Goal: Task Accomplishment & Management: Manage account settings

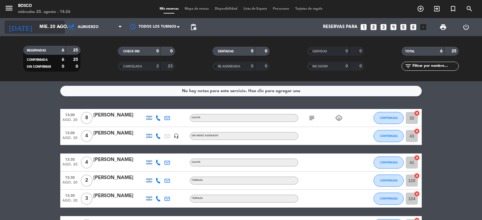
click at [51, 30] on input "mié. 20 ago." at bounding box center [65, 26] width 58 height 11
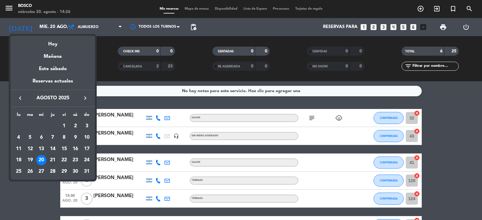
click at [55, 160] on div "21" at bounding box center [53, 160] width 10 height 10
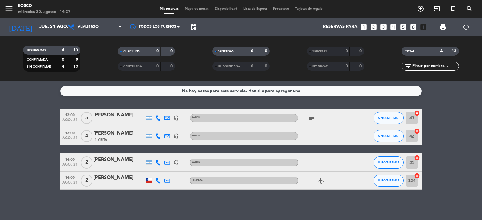
click at [37, 39] on div "RESERVADAS 4 13 CONFIRMADA 0 0 SIN CONFIRMAR 4 13 CHECK INS 0 0 CANCELADA 0 0 S…" at bounding box center [241, 58] width 482 height 45
click at [39, 27] on input "jue. 21 ago." at bounding box center [65, 26] width 58 height 11
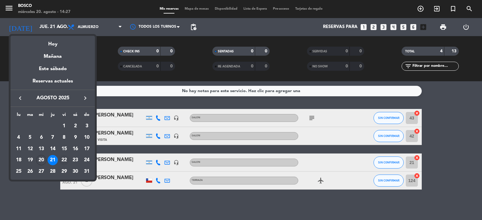
click at [63, 158] on div "22" at bounding box center [64, 160] width 10 height 10
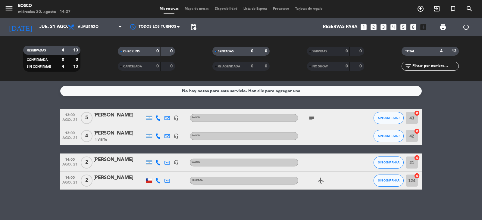
type input "vie. 22 ago."
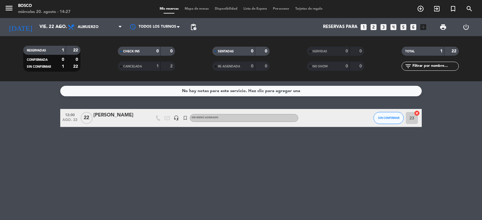
click at [89, 120] on span "22" at bounding box center [87, 118] width 12 height 12
click at [118, 114] on div "[PERSON_NAME]" at bounding box center [118, 116] width 51 height 8
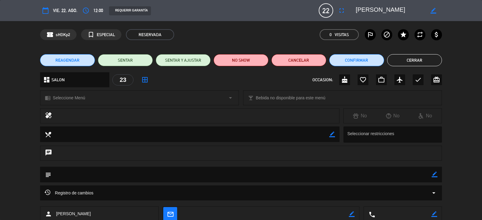
click at [398, 57] on button "Cerrar" at bounding box center [414, 60] width 55 height 12
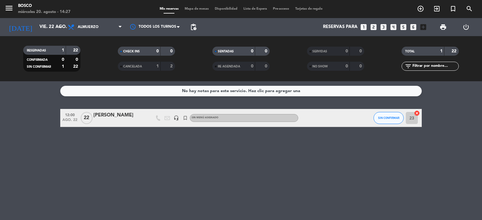
click at [99, 118] on div "[PERSON_NAME]" at bounding box center [118, 116] width 51 height 8
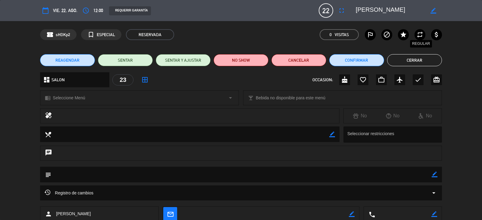
click at [417, 36] on icon "repeat" at bounding box center [419, 34] width 7 height 7
click at [424, 31] on label "repeat" at bounding box center [420, 34] width 11 height 11
click at [340, 10] on icon "fullscreen" at bounding box center [341, 10] width 7 height 7
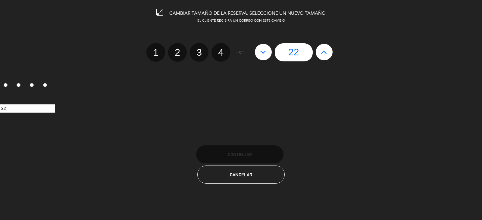
click at [274, 51] on div "22" at bounding box center [294, 52] width 84 height 18
click at [257, 53] on button at bounding box center [263, 52] width 17 height 16
type input "21"
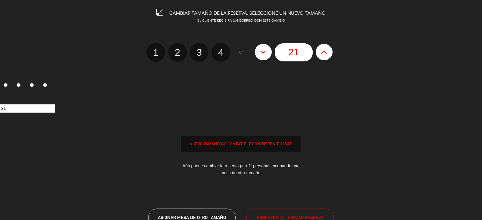
click at [257, 53] on button at bounding box center [263, 52] width 17 height 16
type input "20"
click at [257, 53] on button at bounding box center [263, 52] width 17 height 16
type input "19"
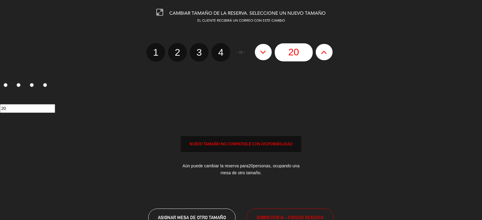
type input "19"
click at [331, 53] on button at bounding box center [324, 52] width 17 height 16
type input "20"
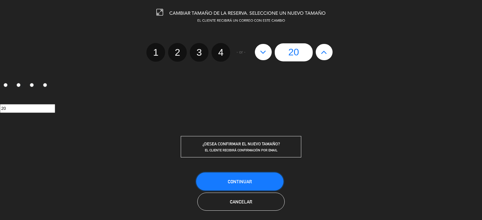
click at [250, 173] on button "Continuar" at bounding box center [239, 182] width 87 height 18
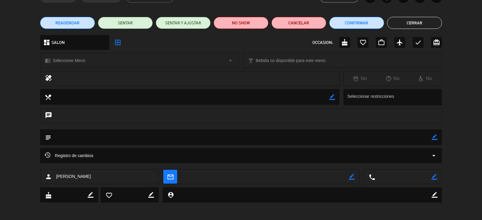
scroll to position [38, 0]
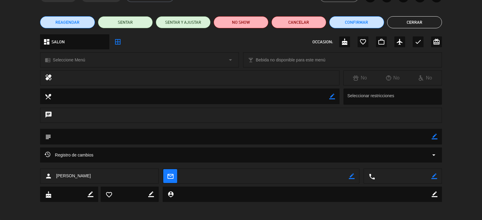
click at [114, 99] on textarea at bounding box center [190, 96] width 278 height 15
click at [114, 97] on textarea at bounding box center [190, 96] width 278 height 15
click at [92, 116] on div "chat" at bounding box center [241, 115] width 402 height 15
click at [49, 113] on icon "chat" at bounding box center [48, 115] width 7 height 8
click at [371, 100] on div at bounding box center [394, 96] width 96 height 11
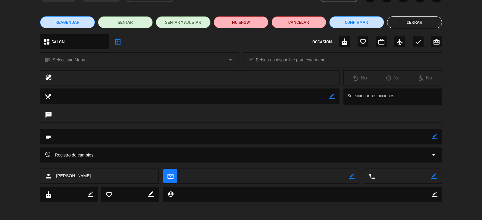
drag, startPoint x: 410, startPoint y: 59, endPoint x: 384, endPoint y: 60, distance: 25.9
click at [410, 59] on div "local_bar Bebida no disponible para este menú arrow_drop_down" at bounding box center [342, 60] width 198 height 14
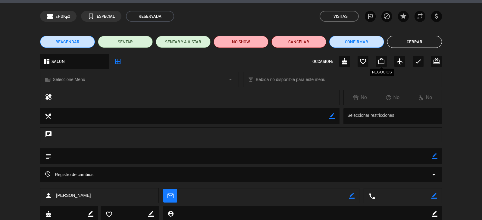
scroll to position [0, 0]
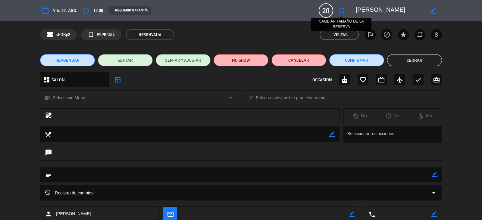
click at [342, 11] on icon "fullscreen" at bounding box center [341, 10] width 7 height 7
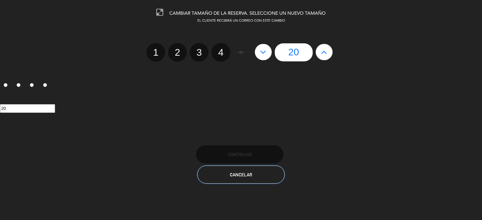
click at [227, 168] on button "Cancelar" at bounding box center [240, 175] width 87 height 18
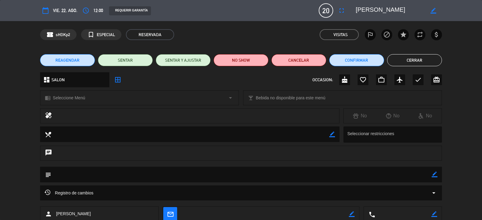
click at [71, 117] on div at bounding box center [196, 116] width 278 height 8
drag, startPoint x: 39, startPoint y: 113, endPoint x: 55, endPoint y: 112, distance: 16.6
click at [40, 113] on div "healing No No No" at bounding box center [241, 117] width 482 height 18
click at [67, 103] on div "chrome_reader_mode Seleccione Menú arrow_drop_down" at bounding box center [139, 98] width 198 height 14
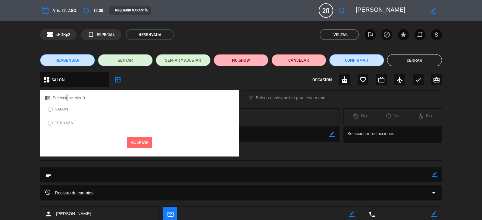
click at [53, 125] on label "TERRAZA" at bounding box center [61, 124] width 32 height 10
click at [59, 110] on label "SALON" at bounding box center [61, 109] width 13 height 4
click at [138, 144] on button "Aceptar" at bounding box center [139, 142] width 25 height 11
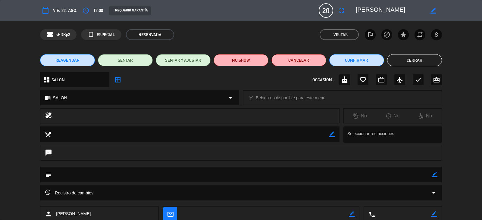
click at [63, 136] on textarea at bounding box center [190, 134] width 278 height 15
click at [51, 148] on div "chat" at bounding box center [241, 153] width 402 height 15
click at [50, 152] on icon "chat" at bounding box center [48, 153] width 7 height 8
drag, startPoint x: 44, startPoint y: 151, endPoint x: 49, endPoint y: 151, distance: 4.5
click at [45, 151] on div "chat" at bounding box center [241, 153] width 402 height 15
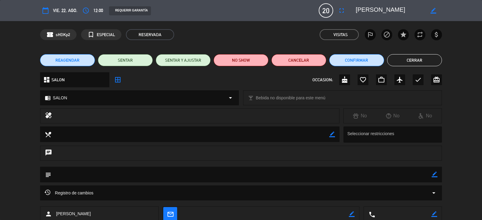
click at [62, 173] on textarea at bounding box center [241, 174] width 380 height 15
drag, startPoint x: 57, startPoint y: 174, endPoint x: 163, endPoint y: 176, distance: 105.8
click at [57, 174] on textarea at bounding box center [241, 174] width 380 height 15
click at [430, 176] on textarea at bounding box center [241, 174] width 380 height 15
click at [435, 175] on icon "border_color" at bounding box center [435, 175] width 6 height 6
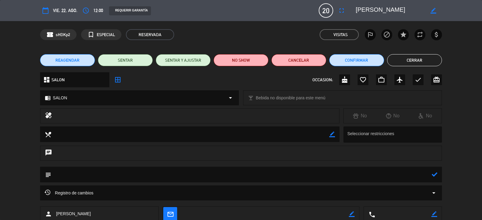
click at [248, 186] on div "Registro de cambios arrow_drop_down" at bounding box center [241, 193] width 402 height 15
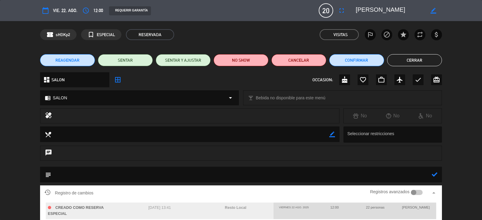
click at [242, 180] on textarea at bounding box center [241, 174] width 380 height 15
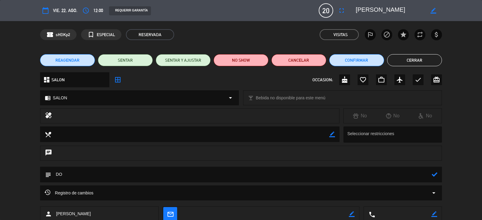
type textarea "D"
click at [115, 174] on textarea at bounding box center [241, 174] width 380 height 15
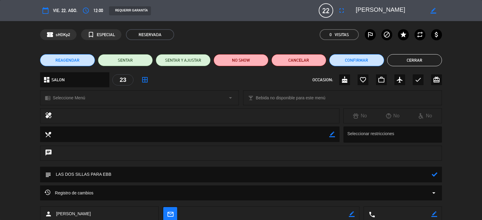
click at [115, 174] on textarea at bounding box center [241, 174] width 380 height 15
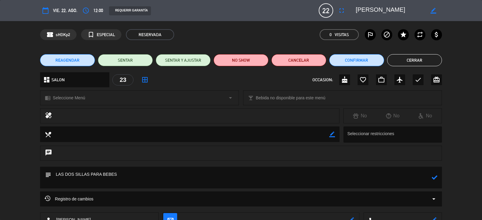
type textarea "LAS DOS SILLAS PARA BEBES"
click at [415, 64] on button "Cerrar" at bounding box center [414, 60] width 55 height 12
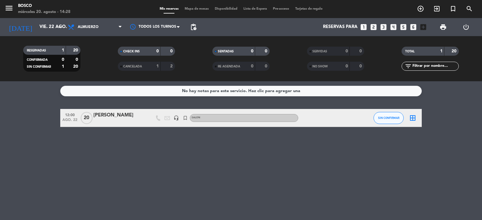
click at [99, 117] on div "[PERSON_NAME]" at bounding box center [118, 116] width 51 height 8
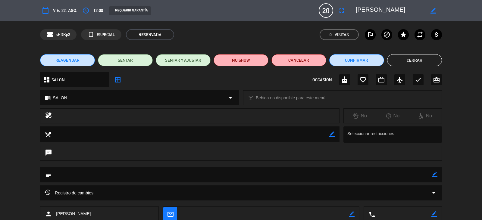
click at [429, 178] on textarea at bounding box center [241, 174] width 380 height 15
click at [432, 178] on div "border_color" at bounding box center [435, 175] width 6 height 16
click at [432, 175] on icon "border_color" at bounding box center [435, 175] width 6 height 6
click at [234, 174] on textarea at bounding box center [241, 174] width 380 height 15
type textarea "2 SILLAS PARA BEBE, 17 ADULTOS"
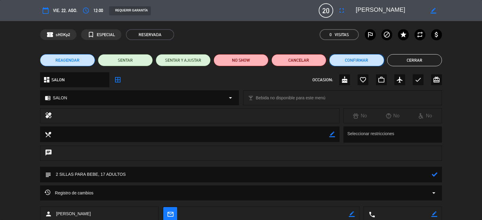
click at [374, 55] on button "Confirmar" at bounding box center [356, 60] width 55 height 12
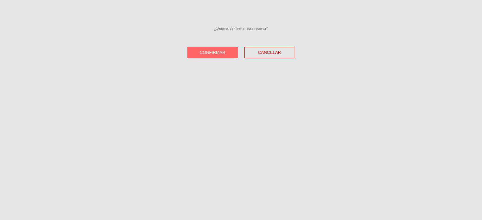
click at [271, 63] on div "¿Quieres confirmar esta reserva? Confirmar Cancelar" at bounding box center [241, 110] width 482 height 220
click at [278, 56] on button "Cancelar" at bounding box center [269, 52] width 51 height 11
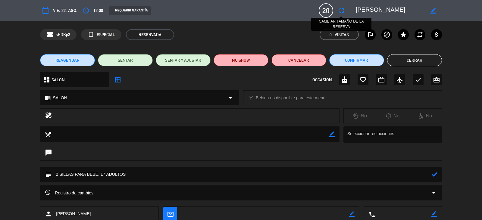
click at [345, 8] on icon "fullscreen" at bounding box center [341, 10] width 7 height 7
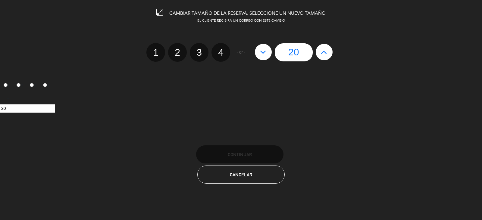
drag, startPoint x: 264, startPoint y: 55, endPoint x: 268, endPoint y: 56, distance: 3.3
click at [265, 55] on icon at bounding box center [263, 52] width 6 height 10
type input "19"
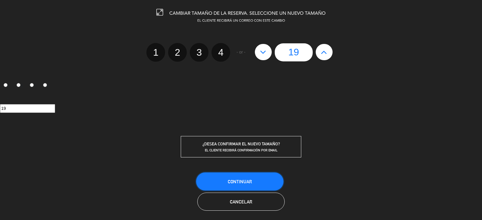
click at [230, 174] on button "Continuar" at bounding box center [239, 182] width 87 height 18
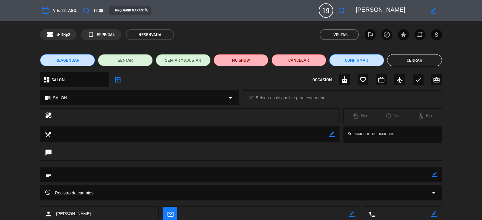
click at [432, 56] on button "Cerrar" at bounding box center [414, 60] width 55 height 12
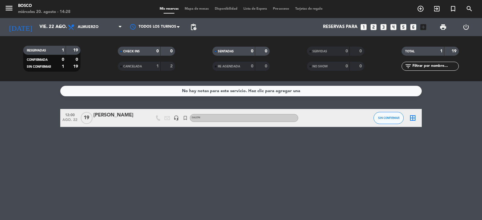
click at [115, 120] on div at bounding box center [118, 122] width 51 height 5
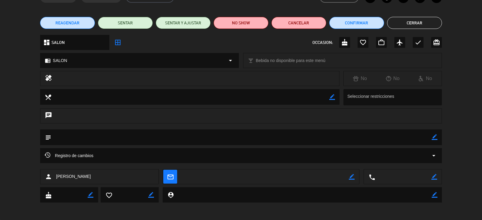
scroll to position [38, 0]
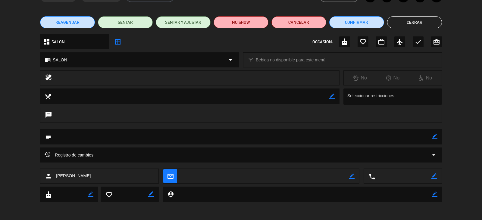
click at [96, 137] on textarea at bounding box center [241, 136] width 380 height 15
click at [63, 134] on textarea at bounding box center [241, 136] width 380 height 15
drag, startPoint x: 435, startPoint y: 137, endPoint x: 351, endPoint y: 141, distance: 84.5
click at [435, 137] on icon "border_color" at bounding box center [435, 137] width 6 height 6
click at [284, 134] on textarea at bounding box center [241, 136] width 380 height 15
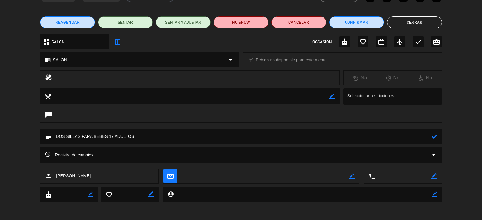
type textarea "DOS SILLAS PARA BEBES 17 ADULTOS"
click at [435, 139] on icon at bounding box center [435, 137] width 6 height 6
click at [419, 15] on div "REAGENDAR SENTAR SENTAR Y AJUSTAR NO SHOW Cancelar Confirmar Cerrar" at bounding box center [241, 22] width 482 height 24
click at [419, 18] on button "Cerrar" at bounding box center [414, 22] width 55 height 12
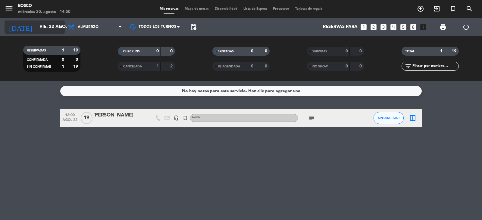
click at [42, 22] on input "vie. 22 ago." at bounding box center [65, 26] width 58 height 11
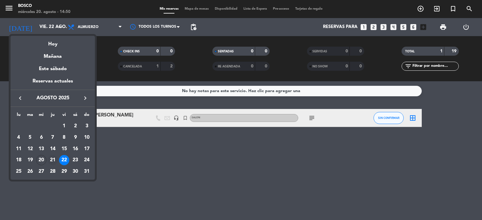
click at [57, 162] on div "21" at bounding box center [53, 160] width 10 height 10
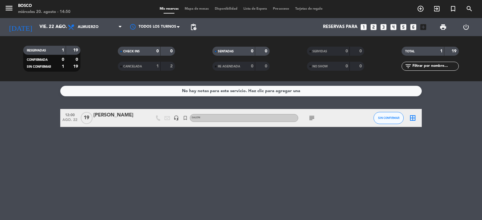
type input "jue. 21 ago."
